Goal: Check status: Check status

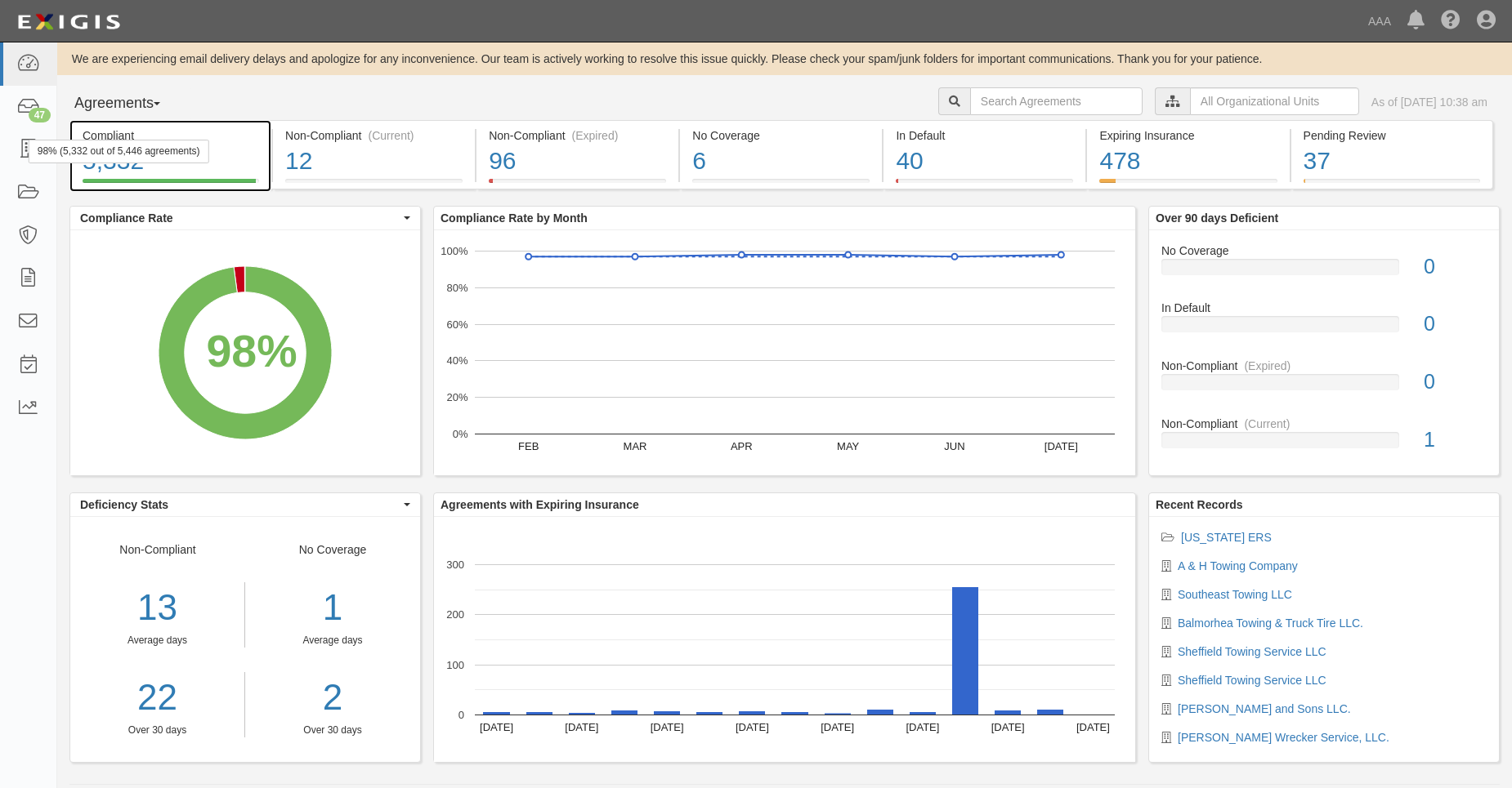
click at [28, 149] on div "98% (5,332 out of 5,446 agreements)" at bounding box center [119, 152] width 181 height 24
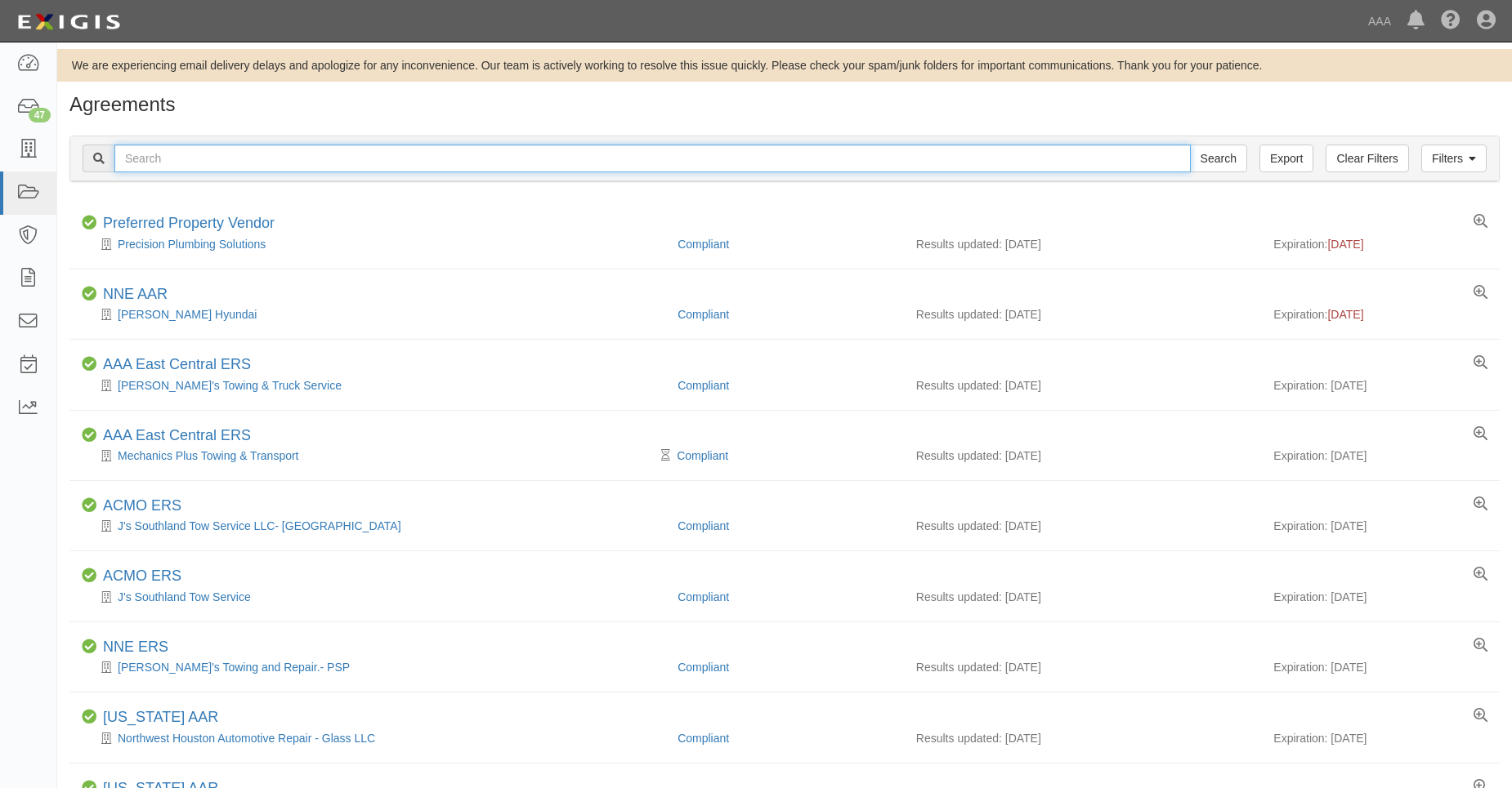
click at [177, 160] on input "text" at bounding box center [652, 158] width 1077 height 27
type input "1871"
click at [1190, 144] on input "Search" at bounding box center [1218, 158] width 58 height 27
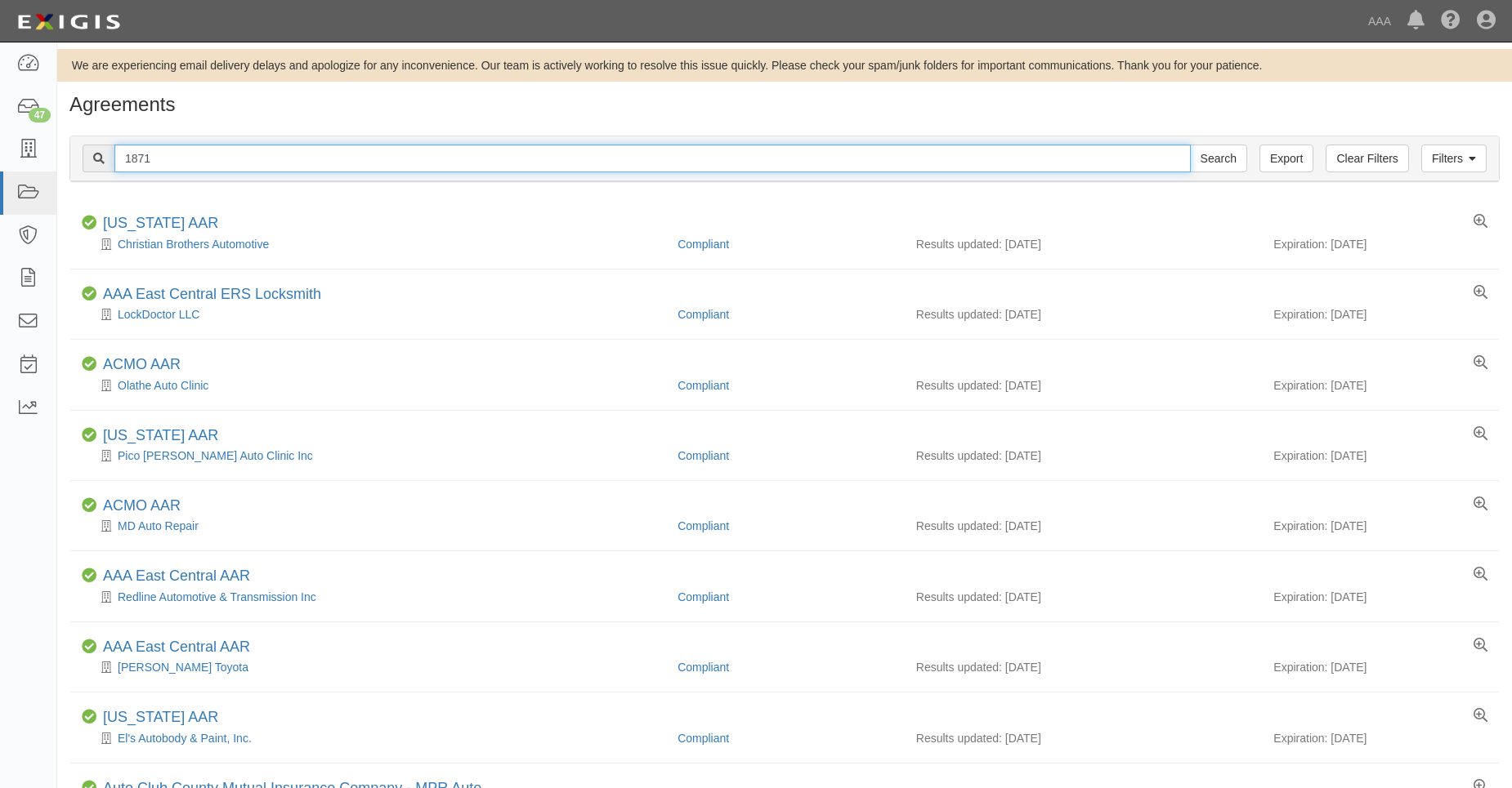
click at [126, 164] on input "1871" at bounding box center [652, 158] width 1077 height 27
type input "31871"
click at [1190, 144] on input "Search" at bounding box center [1218, 158] width 58 height 27
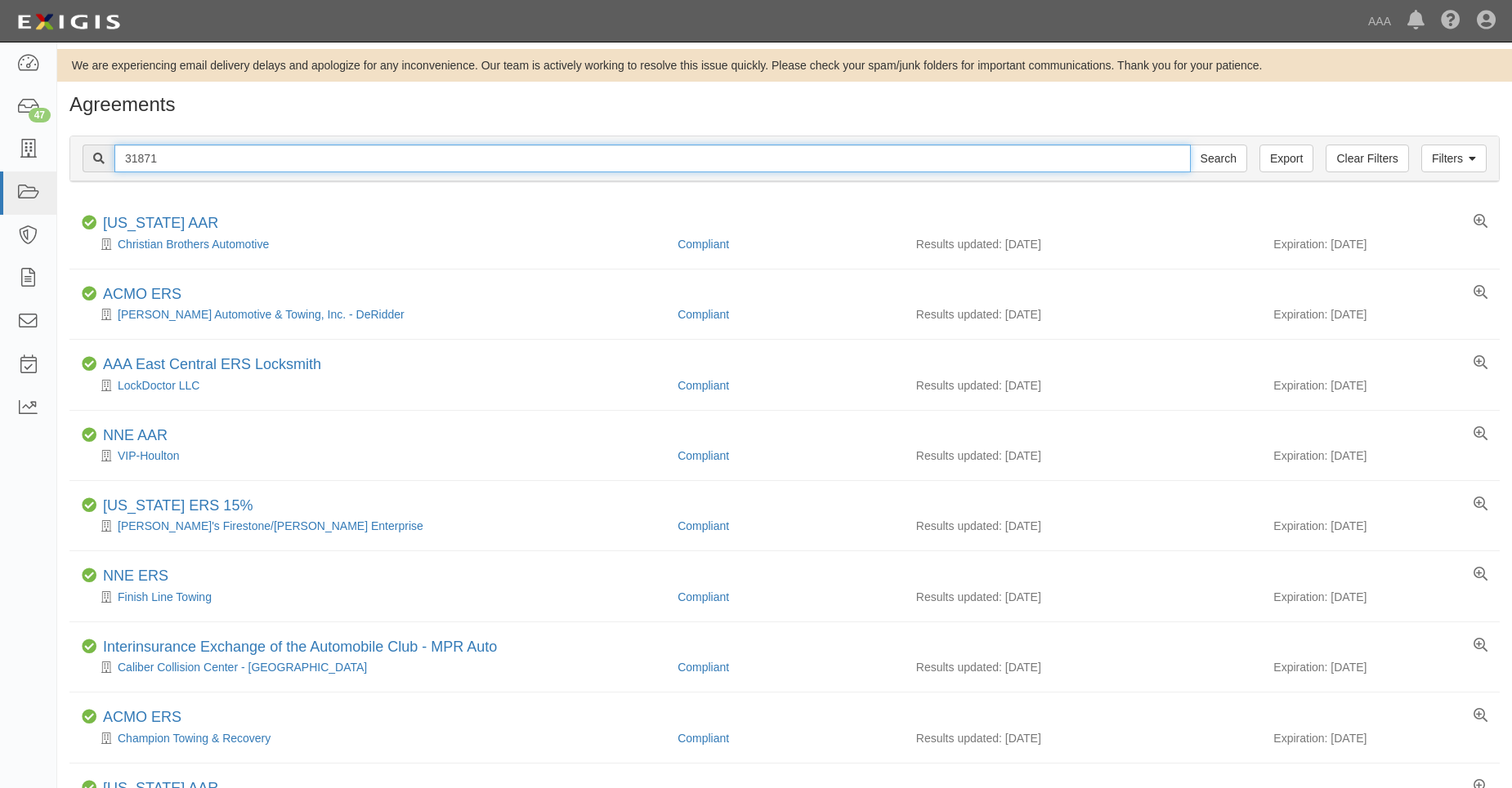
click at [127, 164] on input "31871" at bounding box center [652, 158] width 1077 height 27
type input "631871"
click at [1190, 144] on input "Search" at bounding box center [1218, 158] width 58 height 27
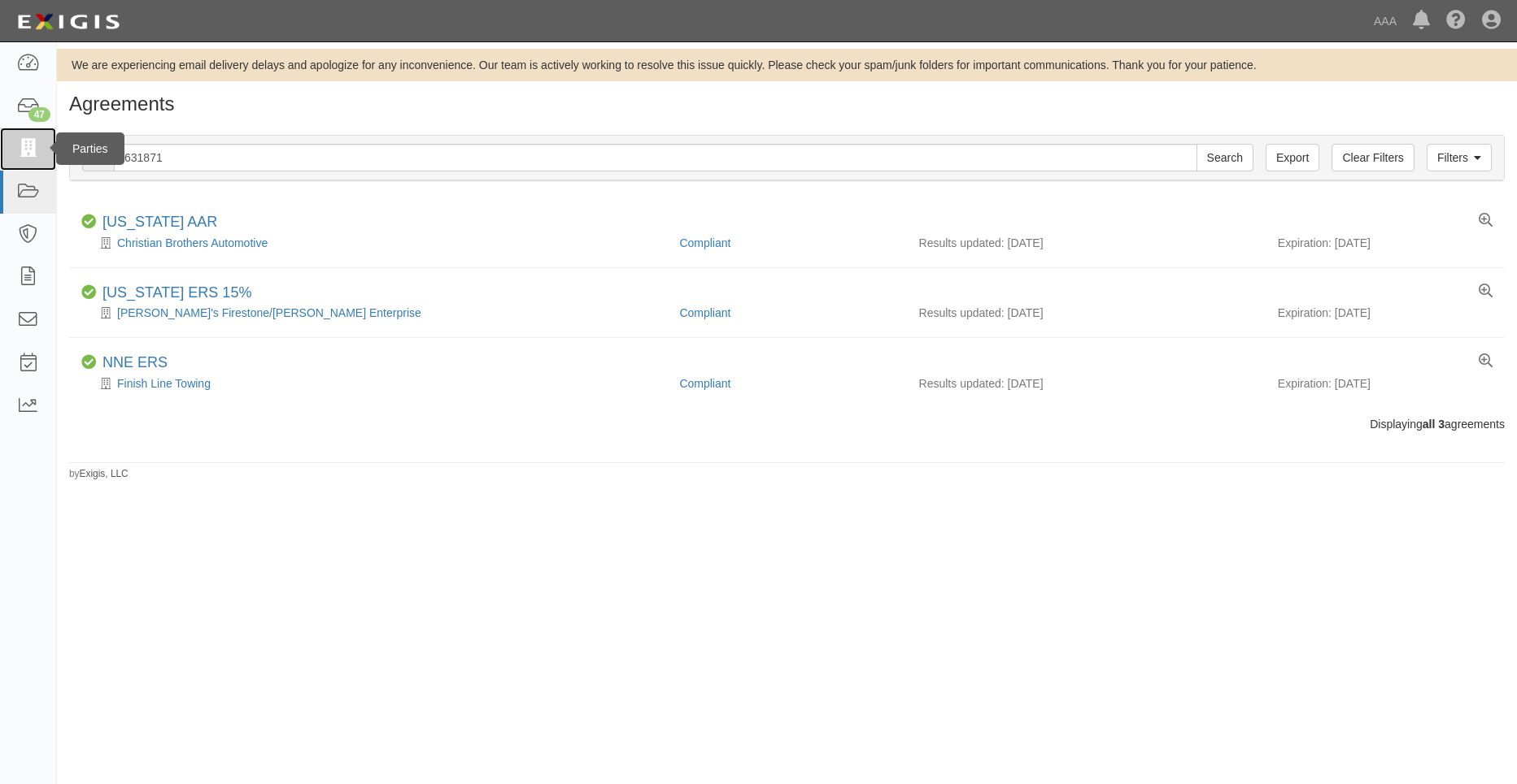
click at [19, 148] on icon at bounding box center [27, 149] width 23 height 19
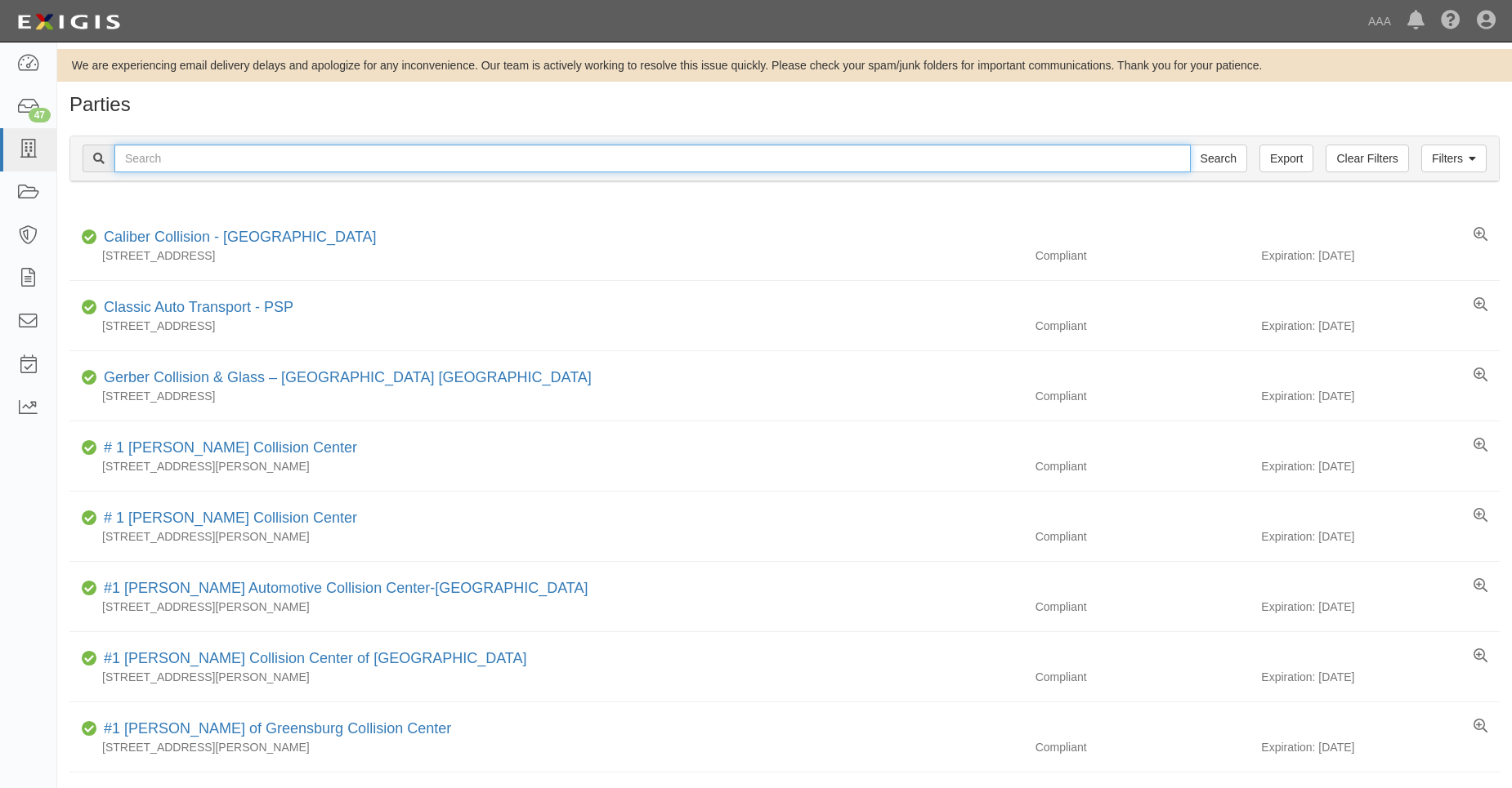
click at [170, 149] on input "text" at bounding box center [652, 158] width 1077 height 27
type input "31871"
click at [1190, 144] on input "Search" at bounding box center [1218, 158] width 58 height 27
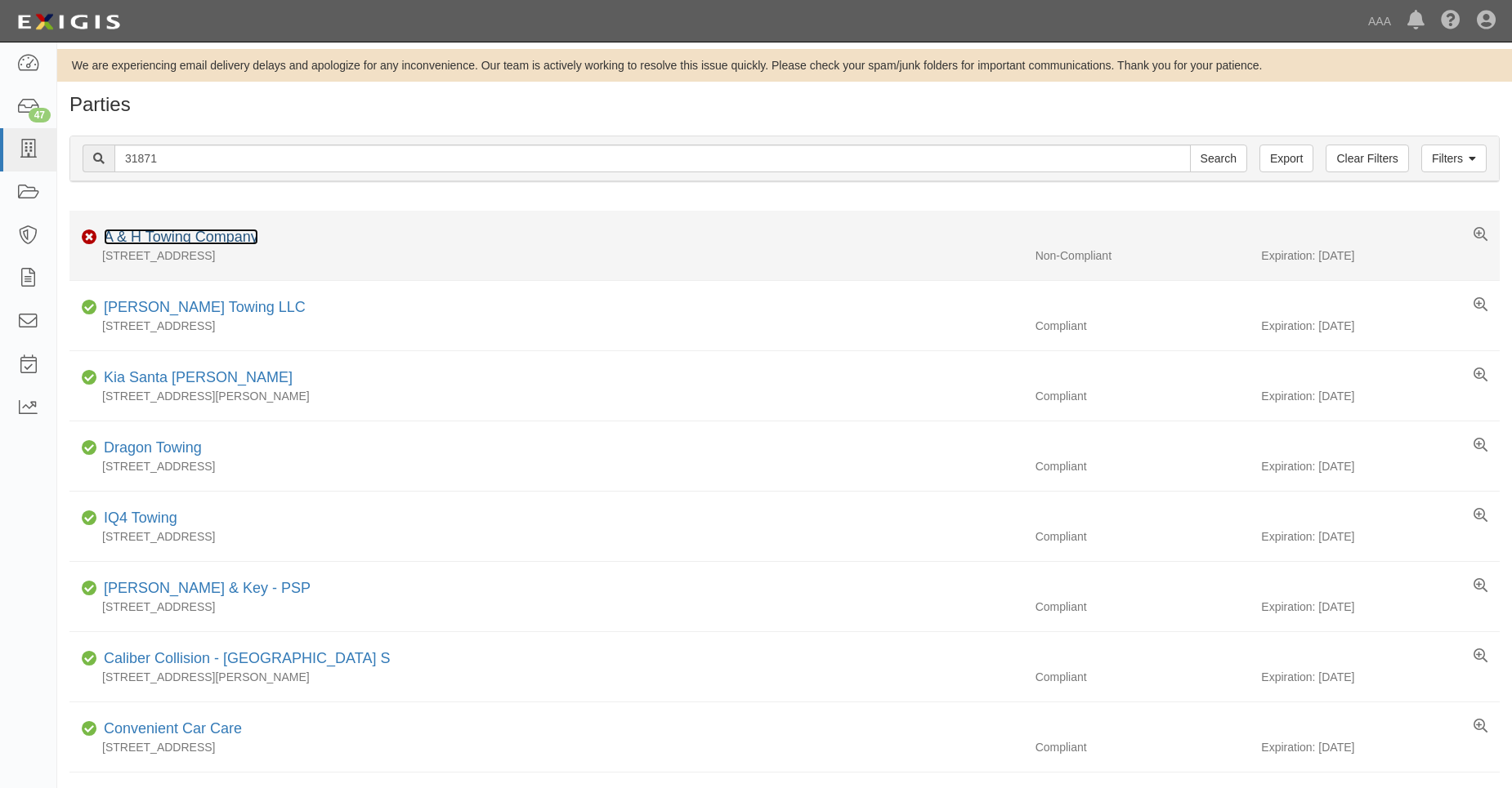
click at [177, 229] on link "A & H Towing Company" at bounding box center [181, 237] width 155 height 16
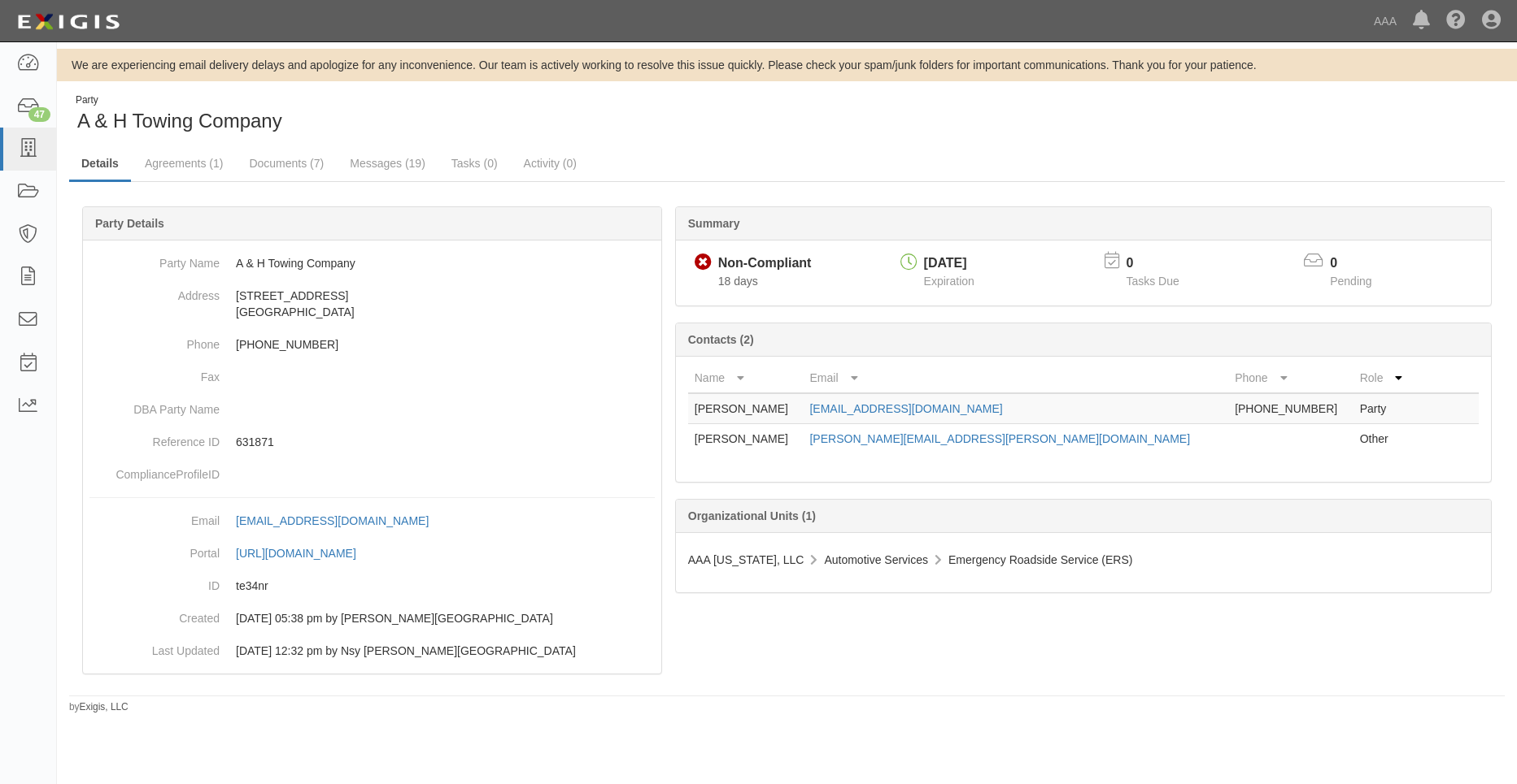
click at [747, 277] on span "18 days" at bounding box center [738, 281] width 40 height 13
click at [742, 263] on div "Non-Compliant" at bounding box center [764, 264] width 94 height 19
click at [180, 174] on link "Agreements (1)" at bounding box center [184, 165] width 103 height 35
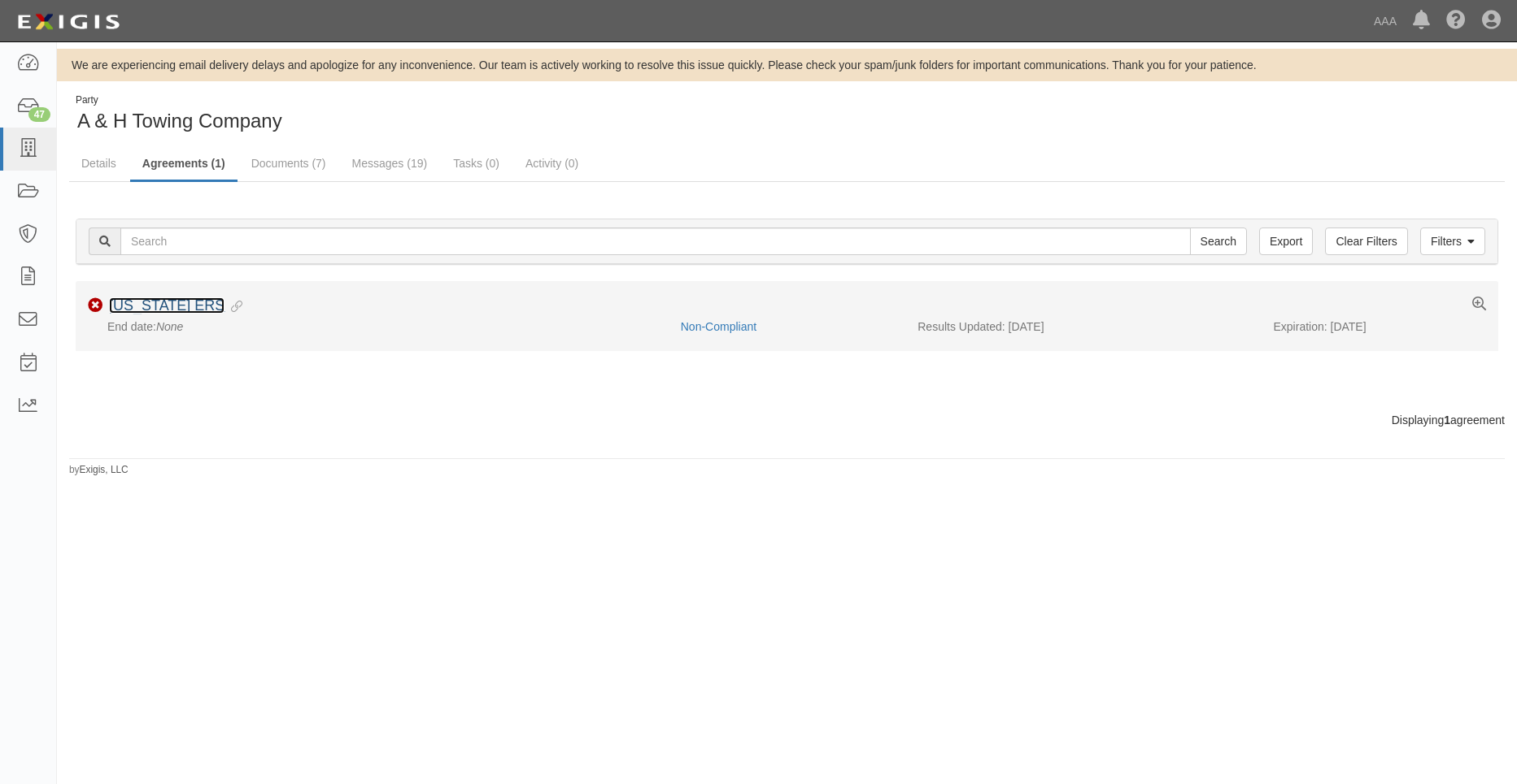
click at [157, 307] on link "[US_STATE] ERS" at bounding box center [167, 306] width 116 height 16
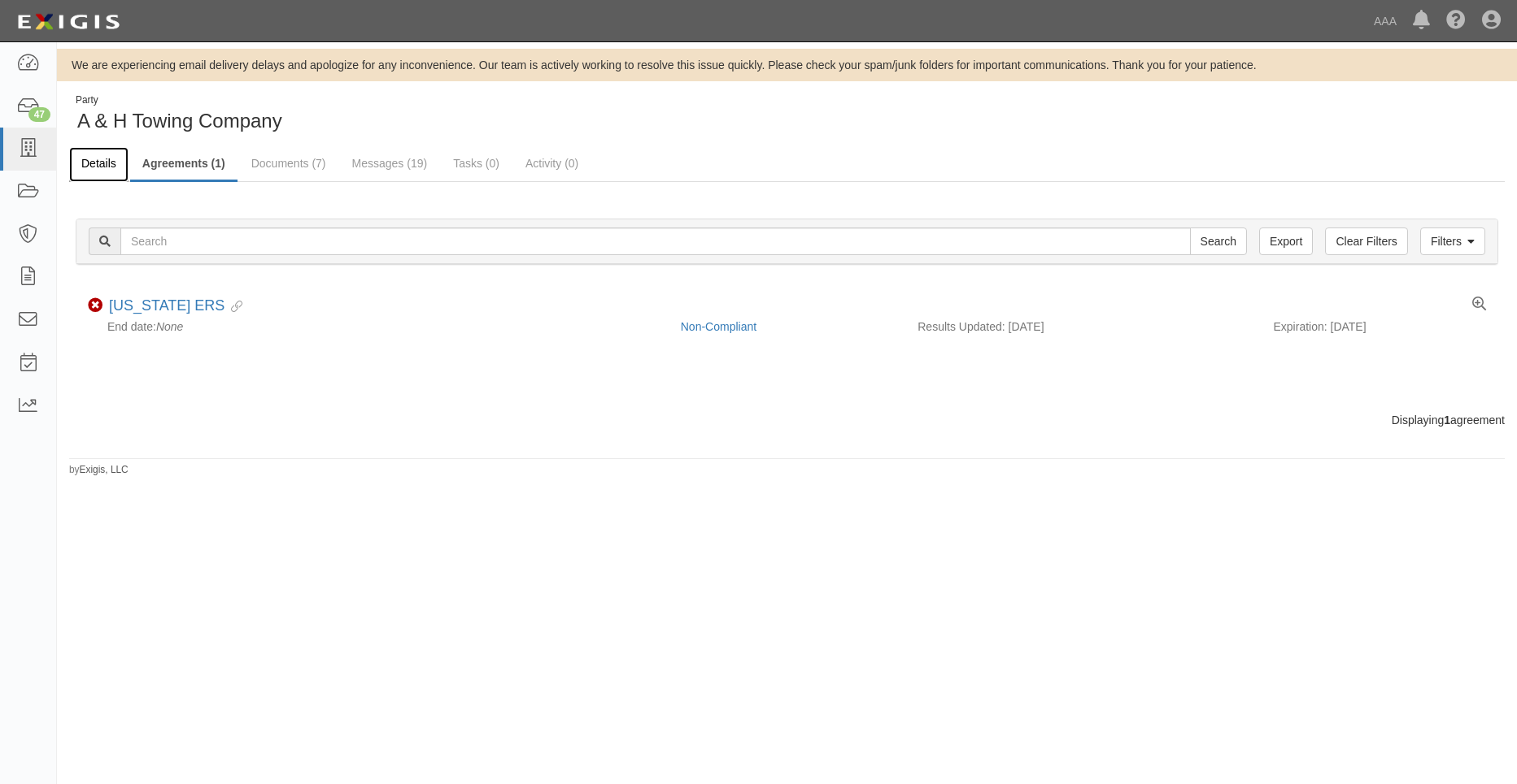
click at [86, 170] on link "Details" at bounding box center [98, 165] width 59 height 35
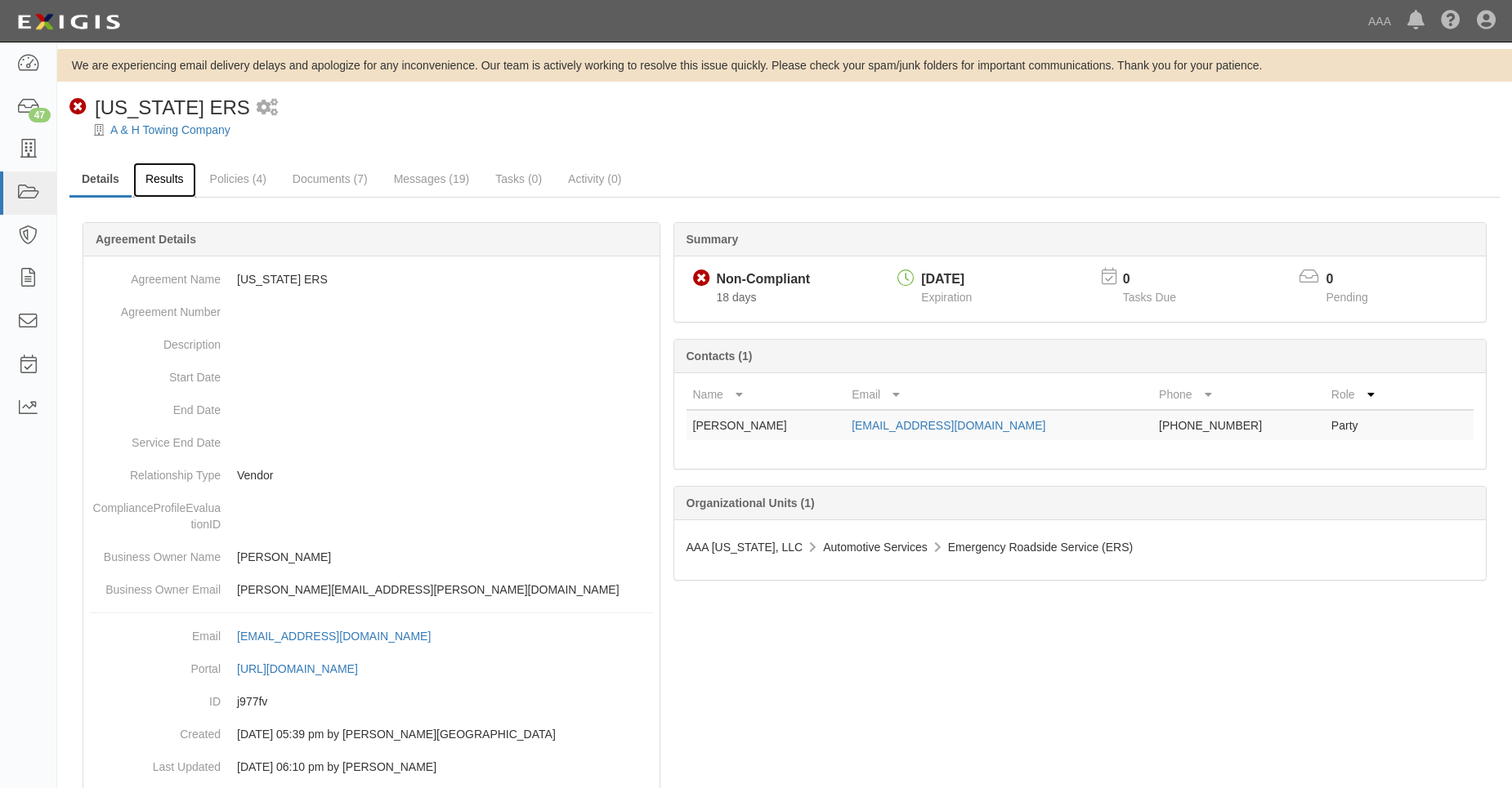
click at [162, 183] on link "Results" at bounding box center [165, 180] width 63 height 35
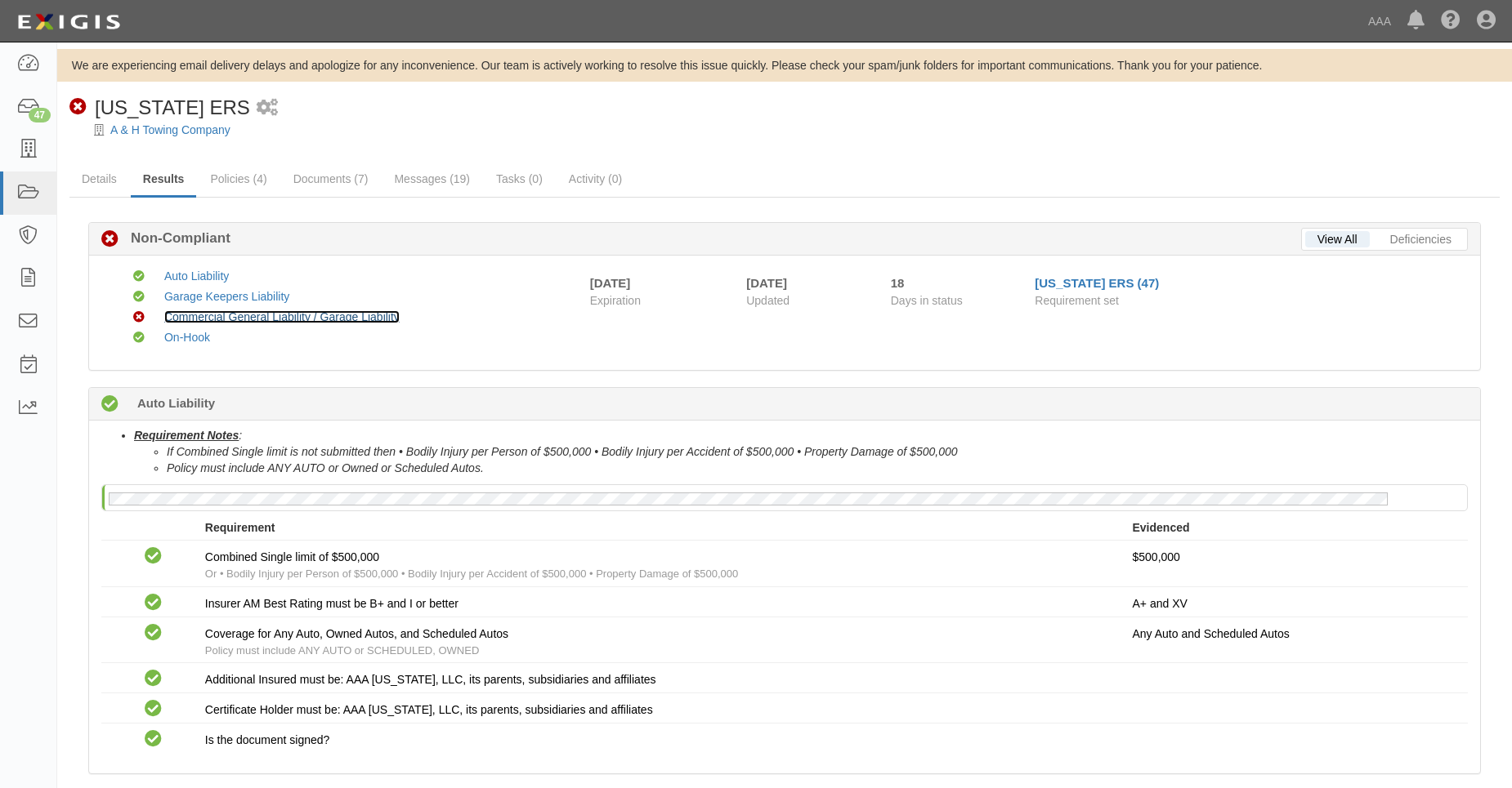
click at [194, 320] on link "Commercial General Liability / Garage Liability" at bounding box center [282, 317] width 235 height 13
